Goal: Obtain resource: Obtain resource

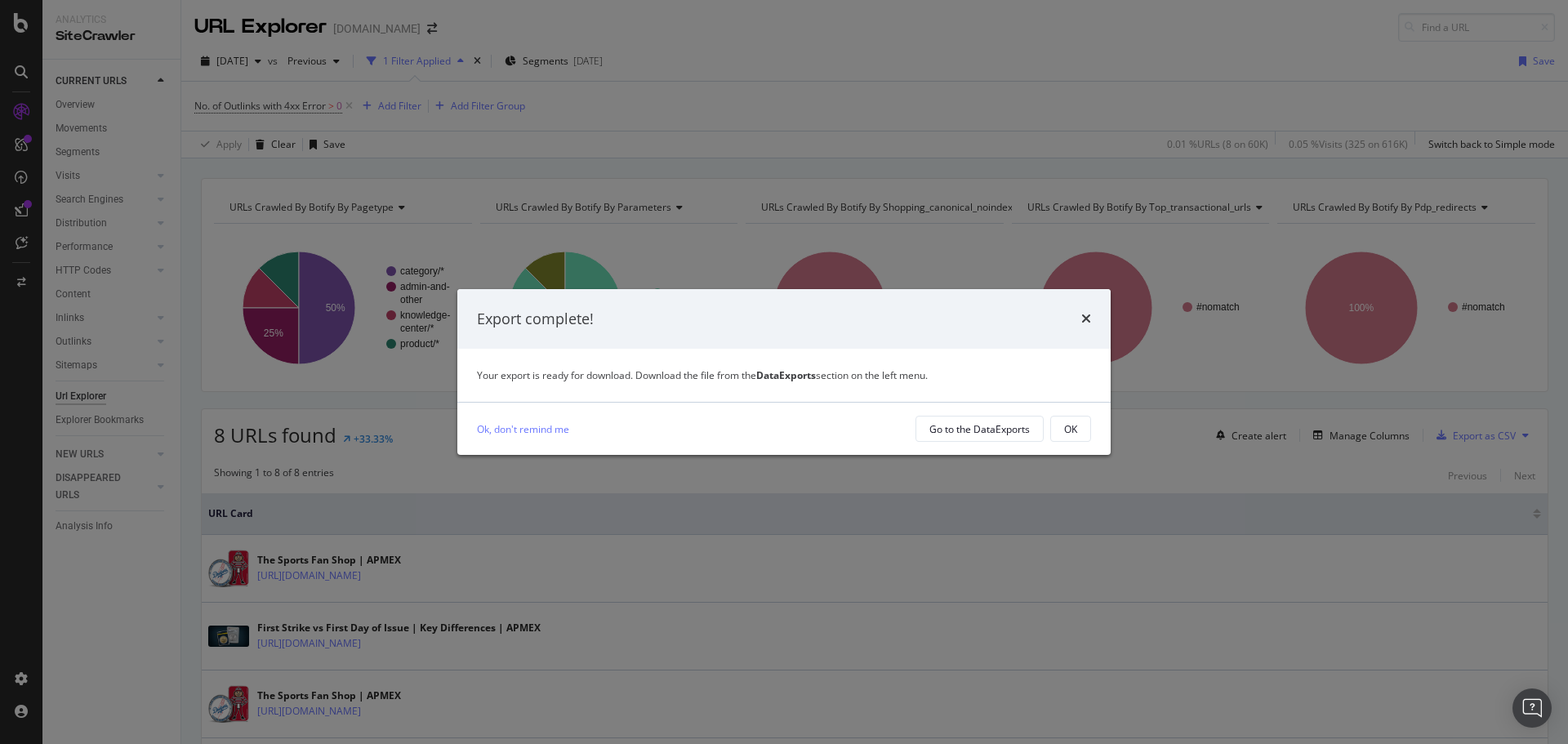
scroll to position [76, 0]
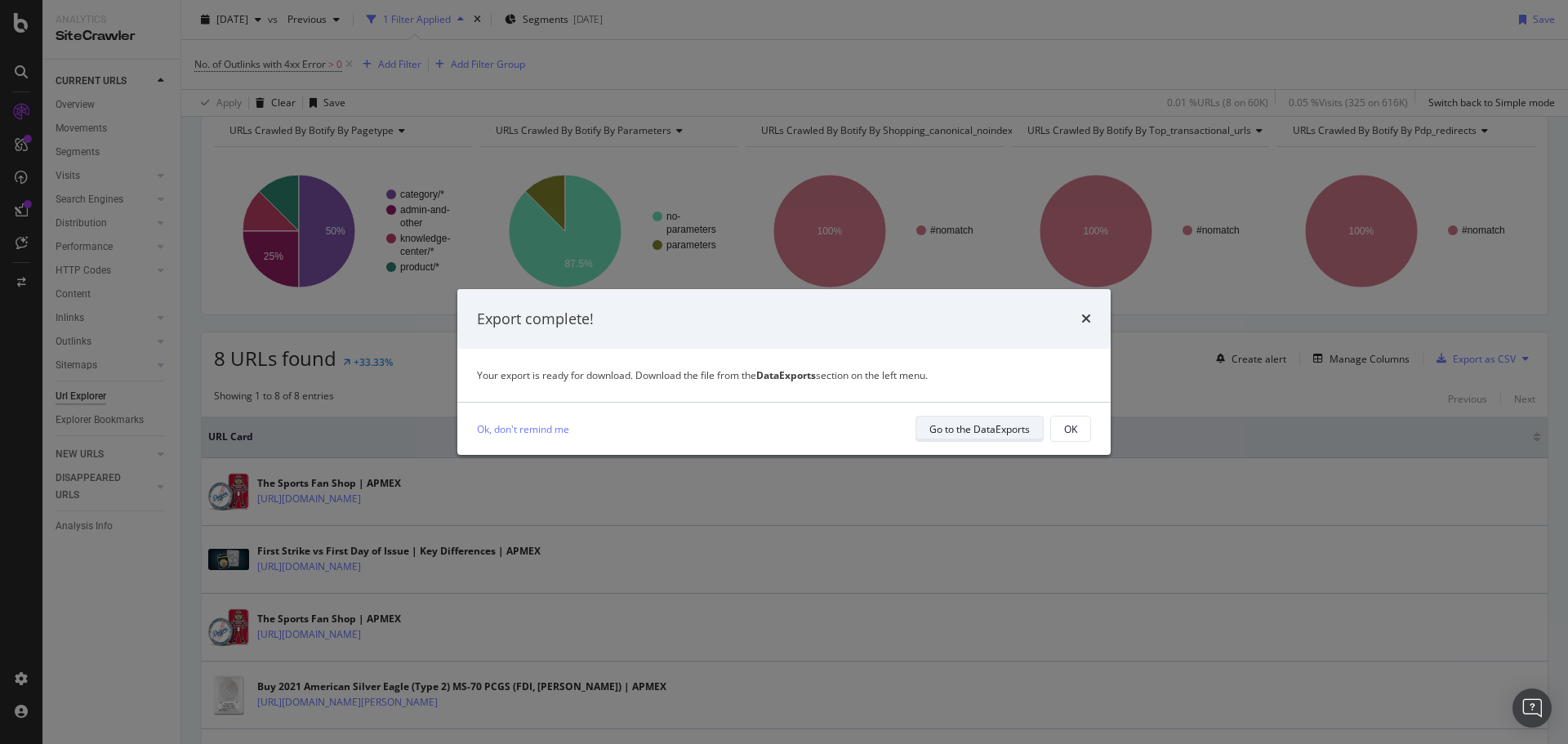
click at [953, 433] on div "Go to the DataExports" at bounding box center [980, 429] width 100 height 14
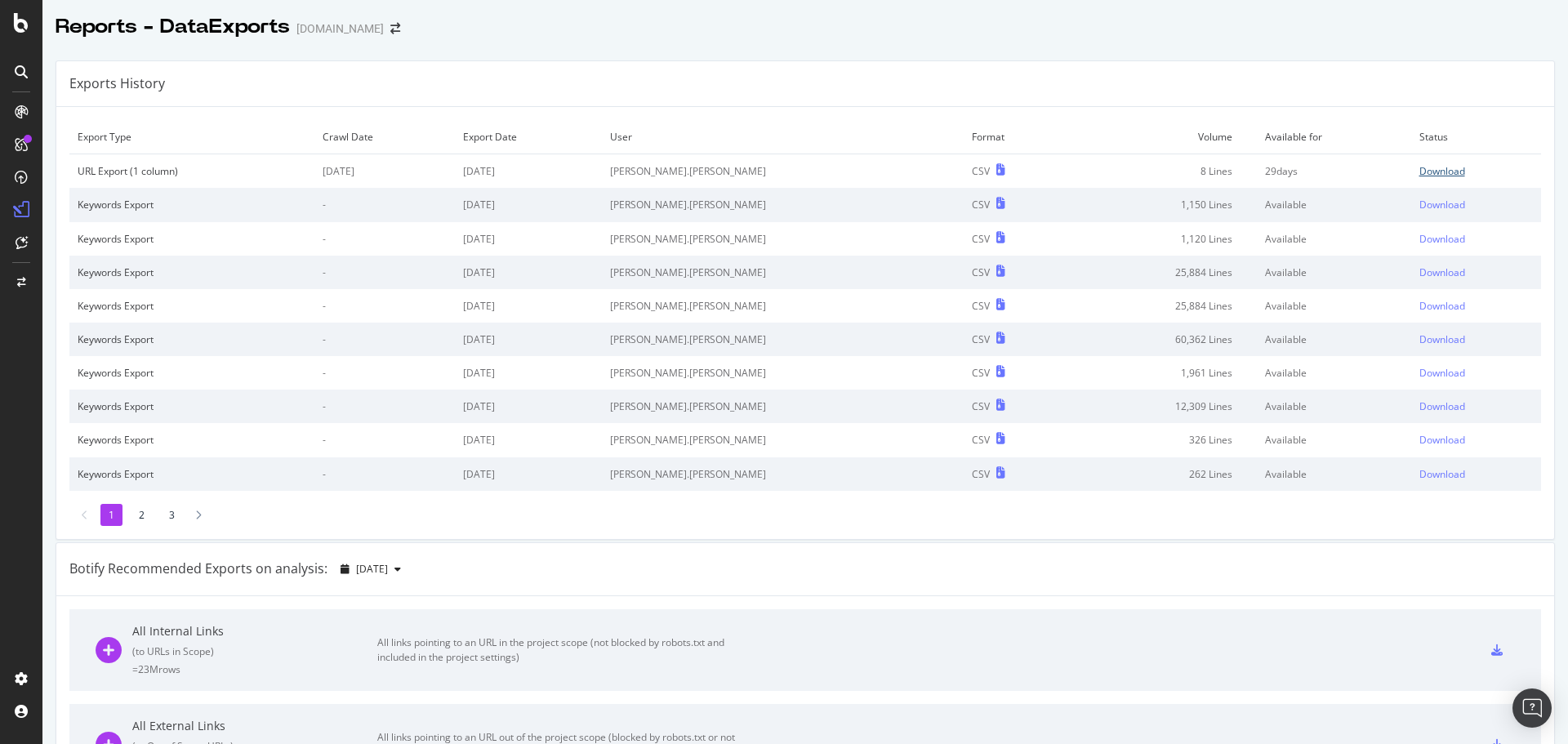
click at [1420, 172] on div "Download" at bounding box center [1442, 171] width 46 height 14
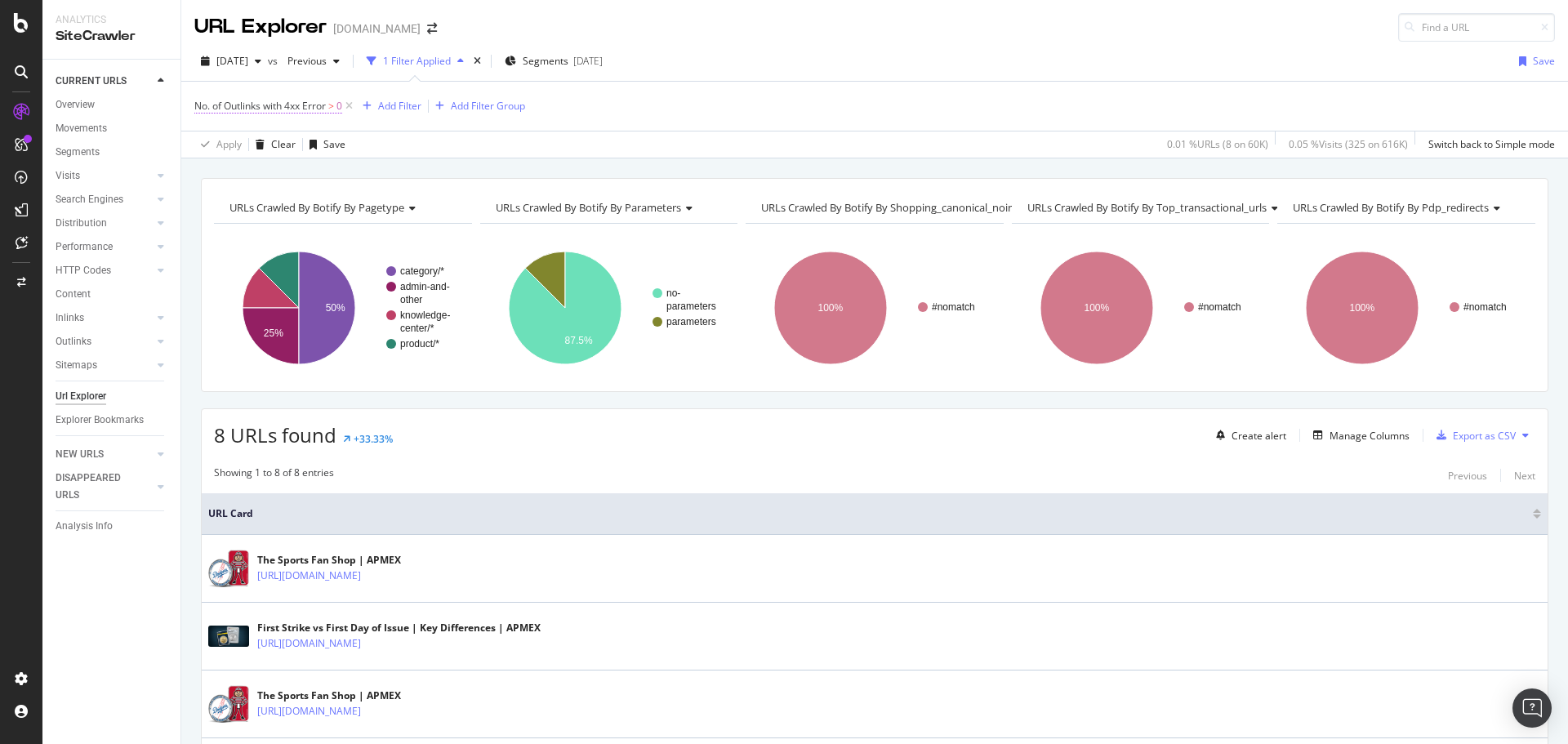
click at [294, 104] on span "No. of Outlinks with 4xx Error" at bounding box center [260, 105] width 132 height 14
click at [204, 102] on icon at bounding box center [204, 104] width 5 height 10
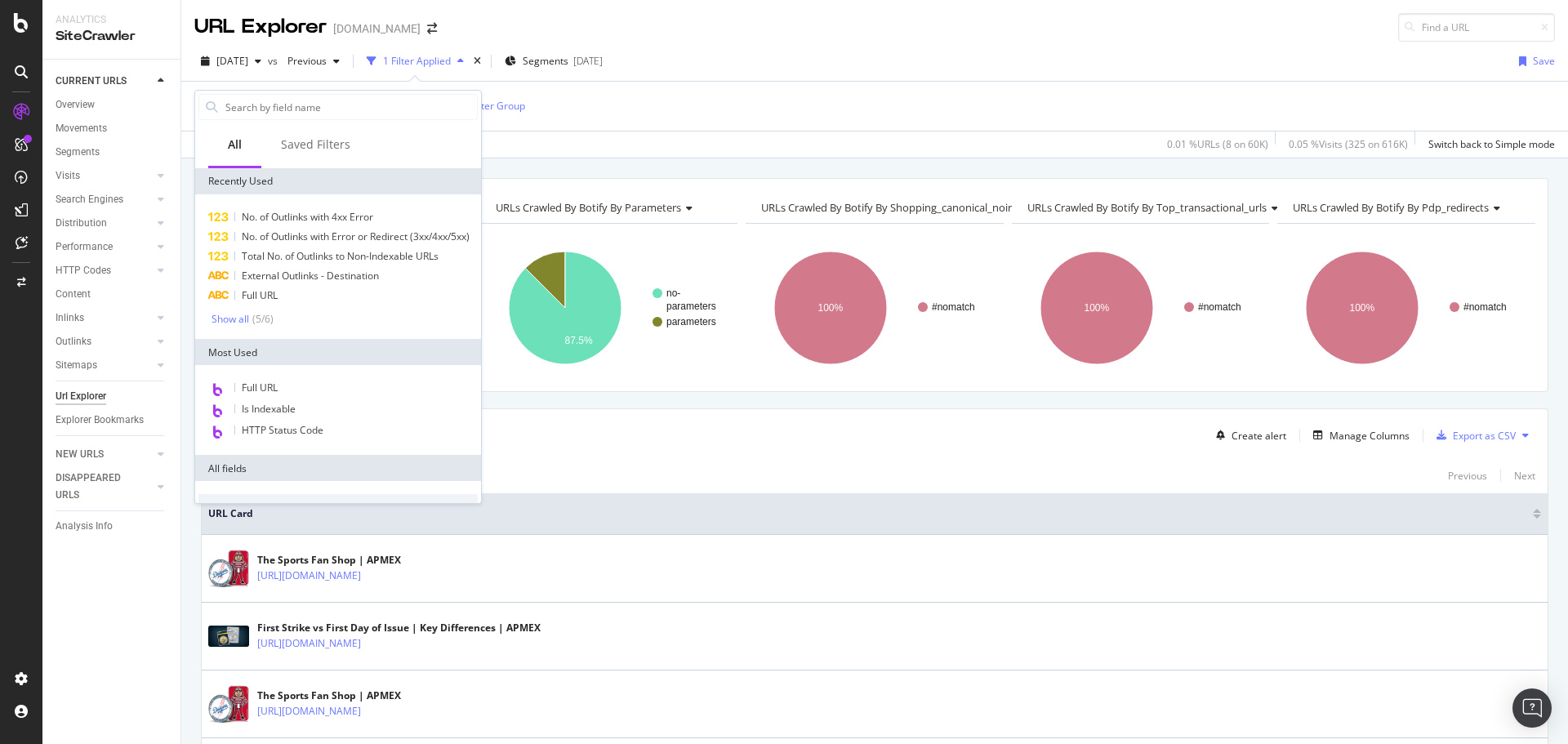
click at [918, 115] on div "No. of Outlinks with 4xx Error > 0 Add Filter Add Filter Group" at bounding box center [875, 106] width 1361 height 49
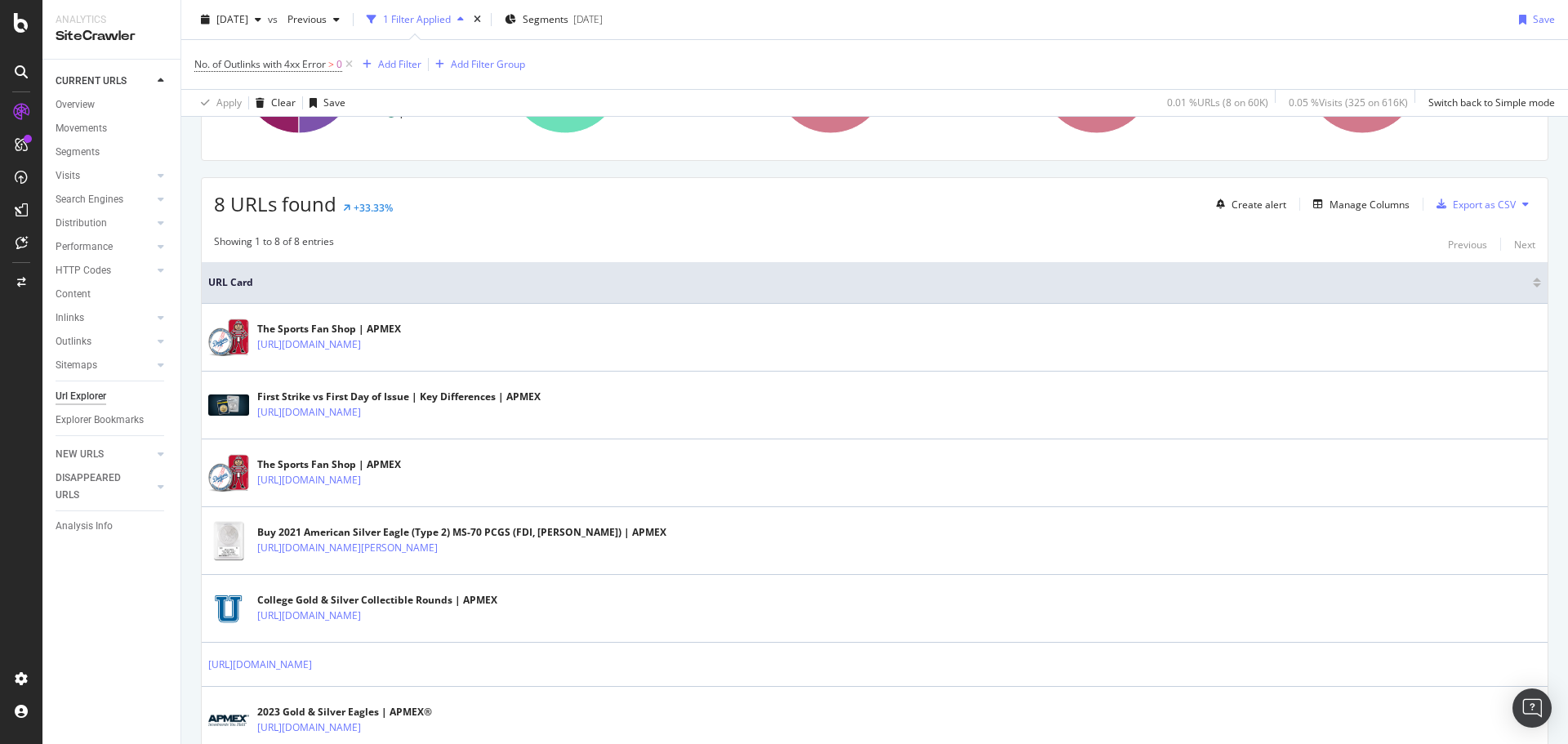
scroll to position [245, 0]
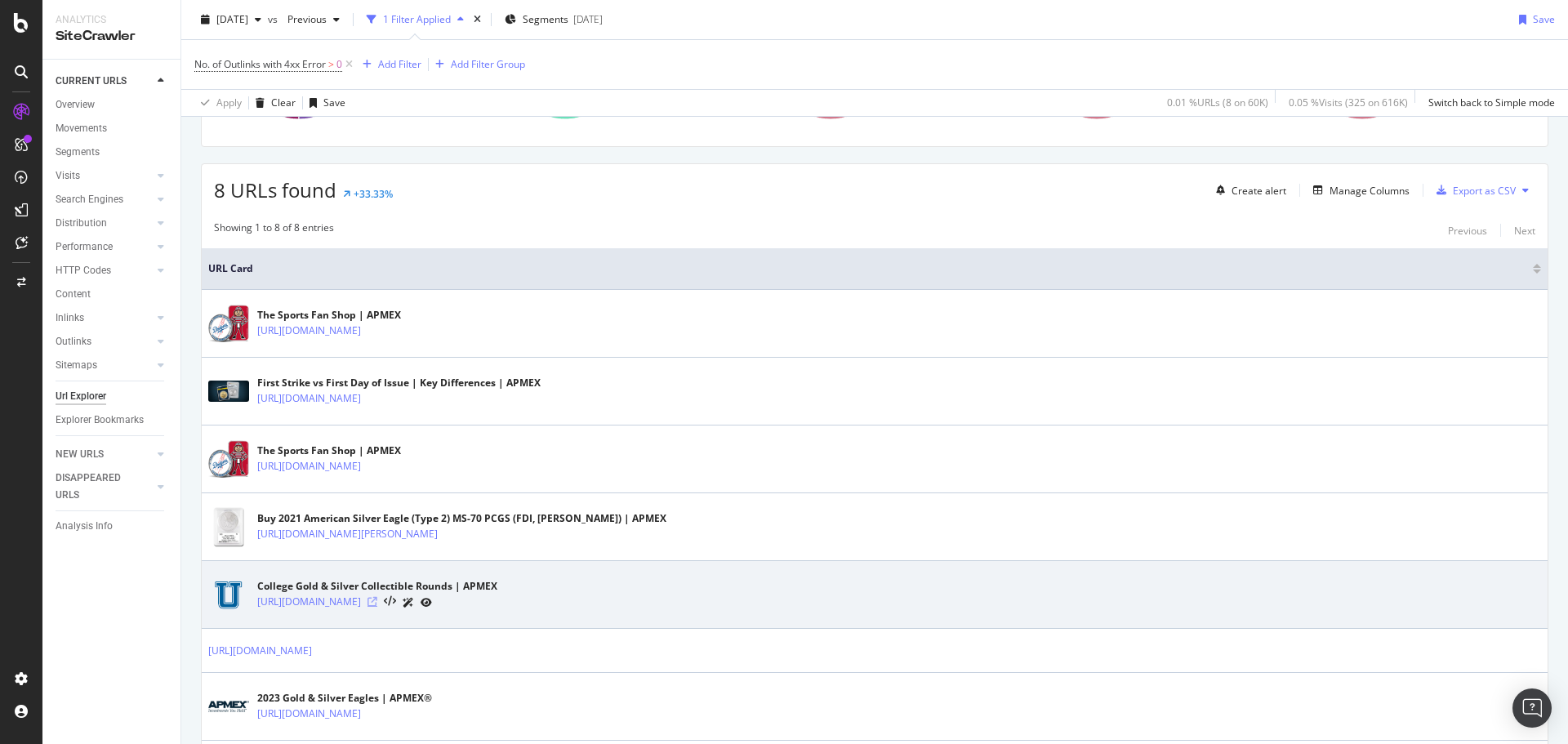
click at [378, 606] on icon at bounding box center [372, 602] width 10 height 10
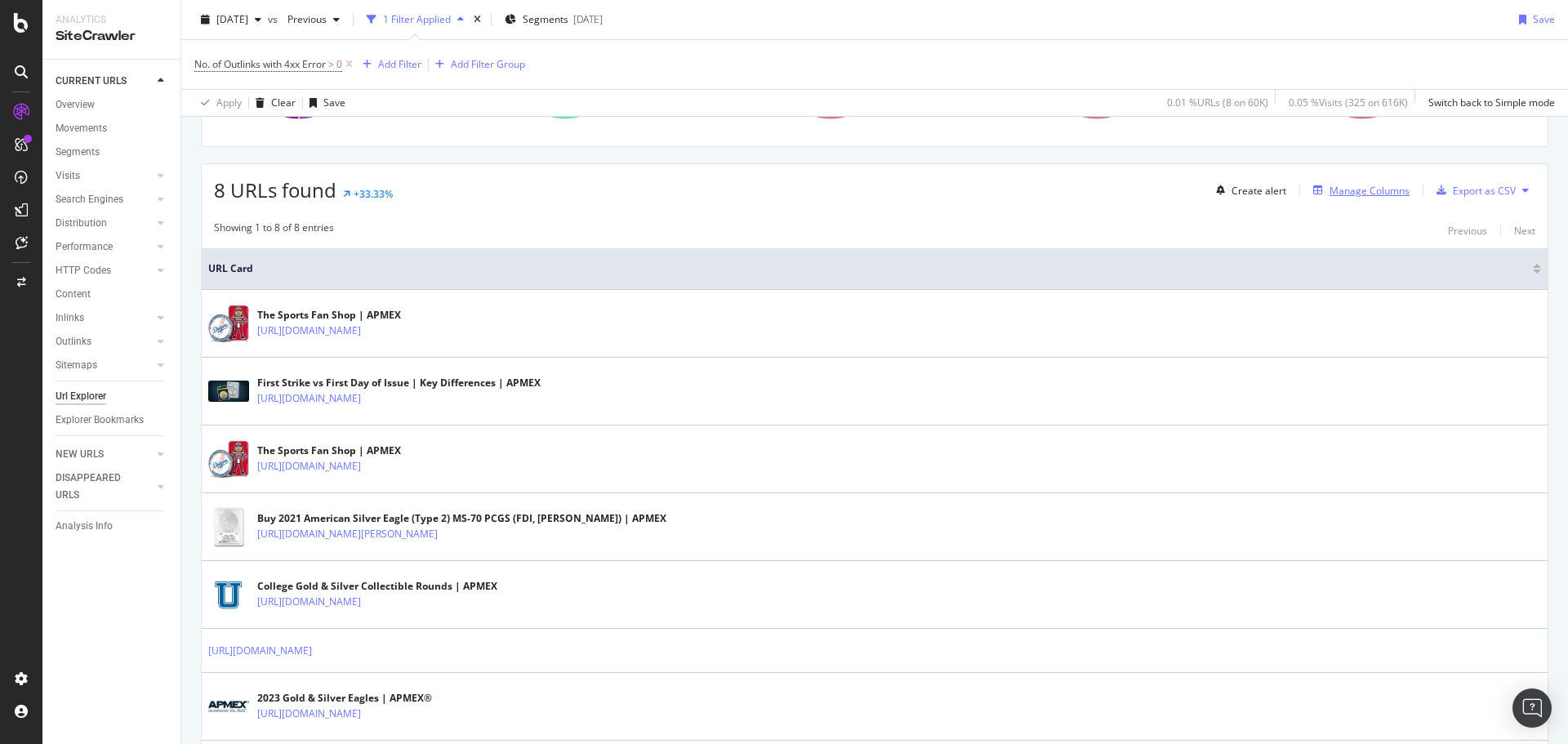
click at [1366, 192] on div "Manage Columns" at bounding box center [1369, 191] width 80 height 14
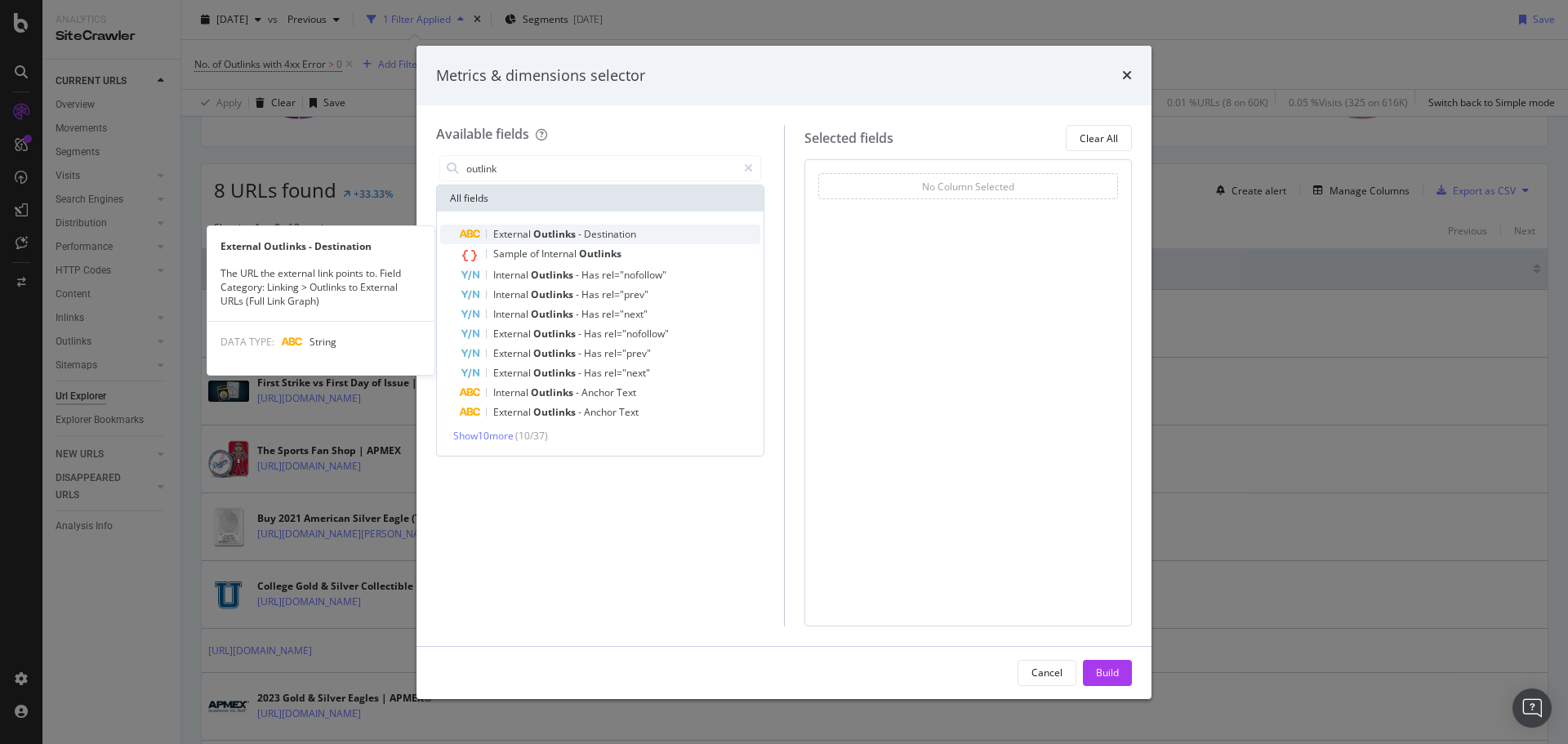
type input "outlink"
click at [557, 231] on span "Outlinks" at bounding box center [556, 234] width 45 height 14
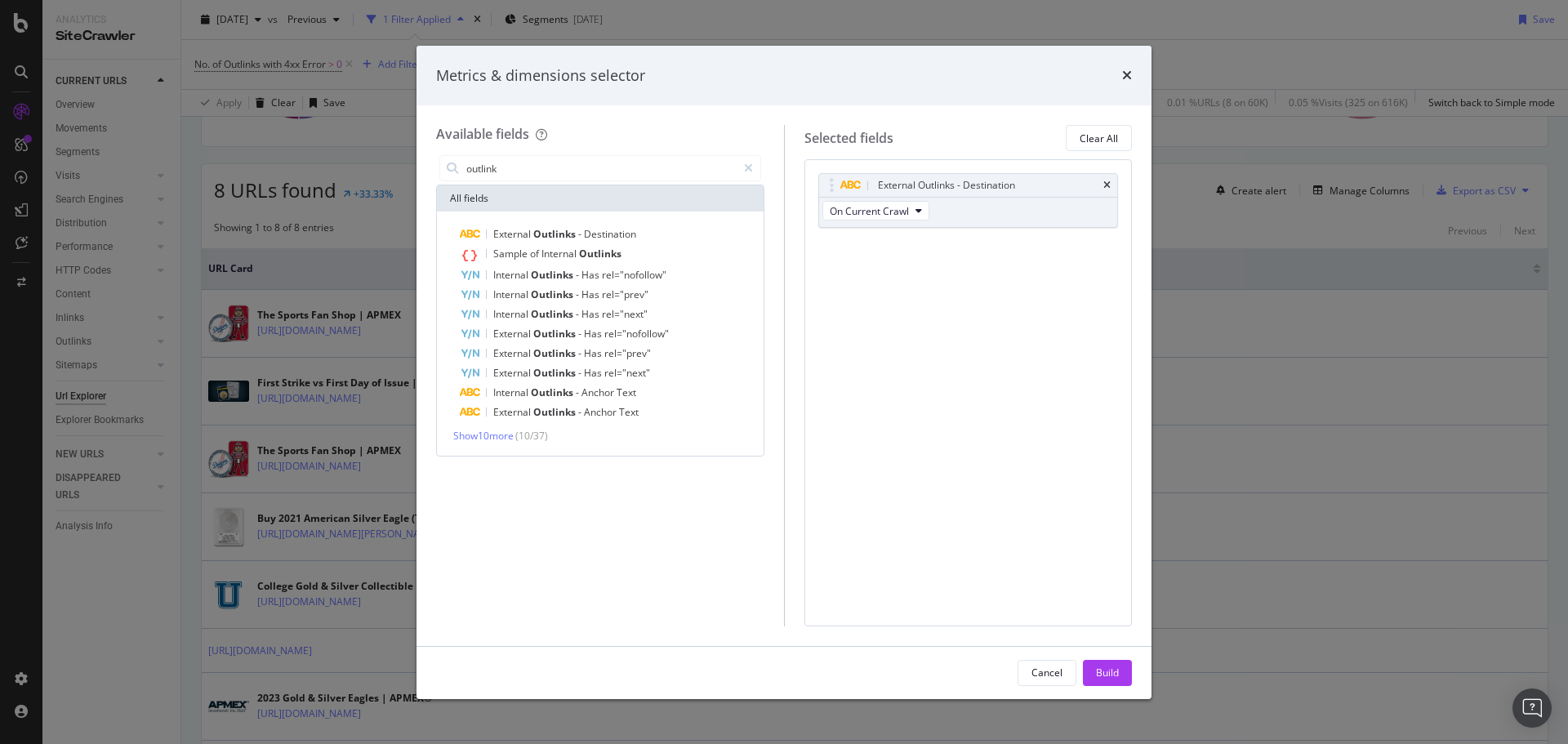
click at [1116, 680] on div "Build" at bounding box center [1107, 673] width 23 height 25
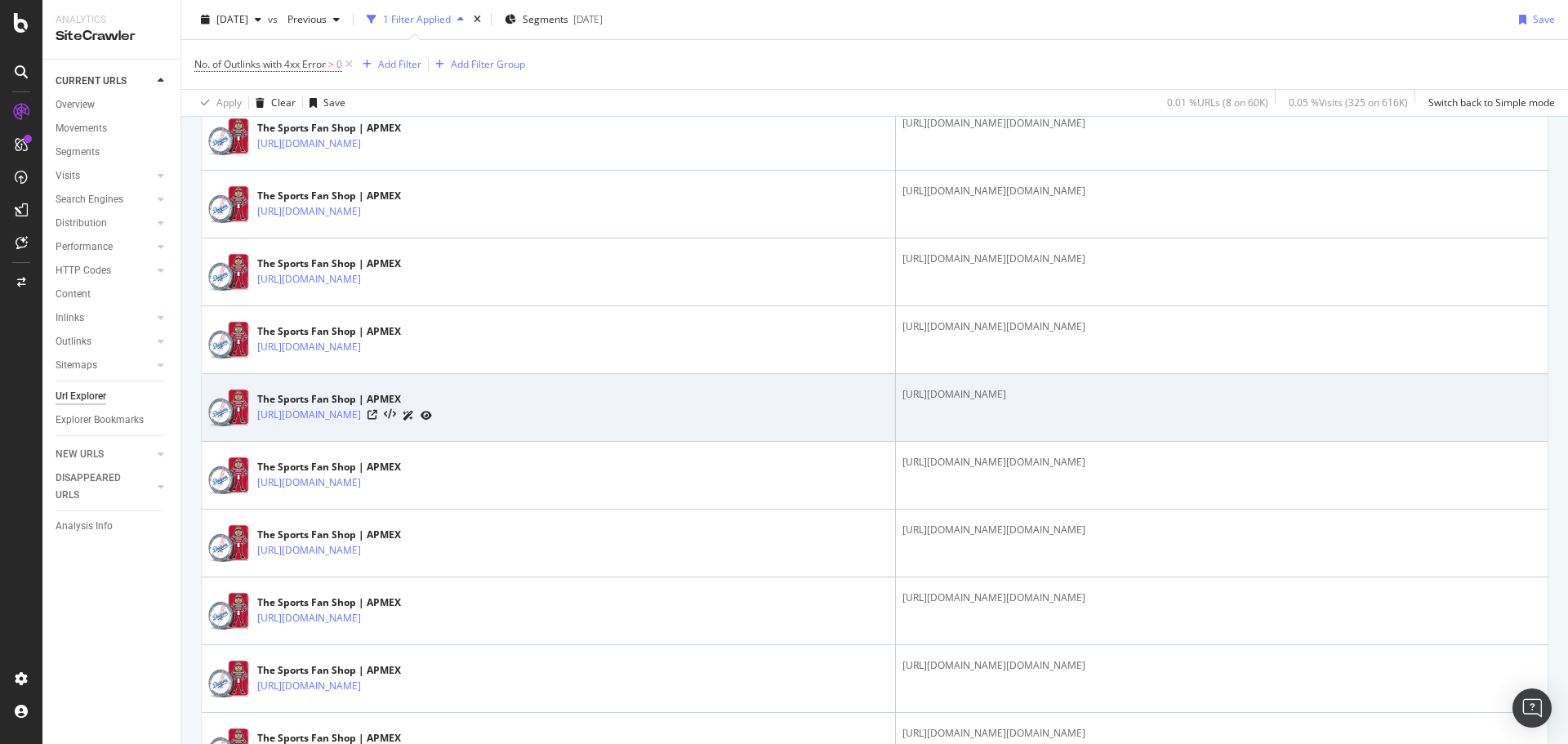
scroll to position [2614, 0]
